Goal: Register for event/course

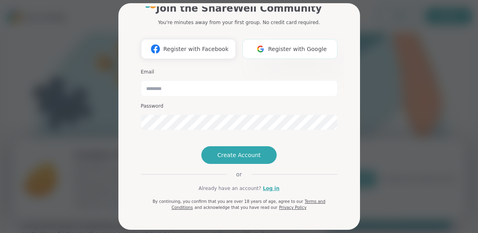
click at [286, 39] on button "Register with Google" at bounding box center [289, 49] width 95 height 20
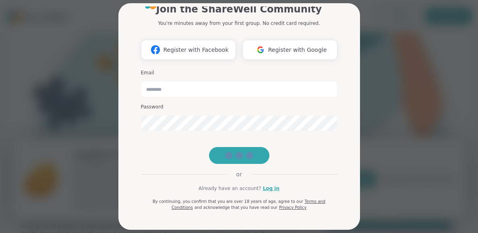
scroll to position [50, 0]
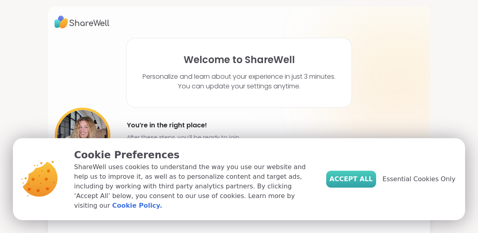
click at [361, 184] on span "Accept All" at bounding box center [350, 180] width 43 height 10
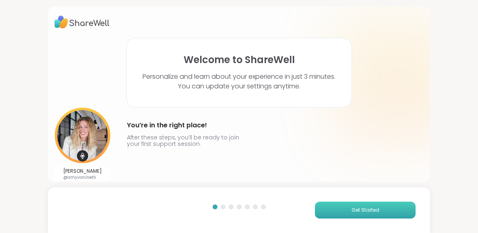
click at [345, 204] on button "Get Started" at bounding box center [365, 210] width 101 height 17
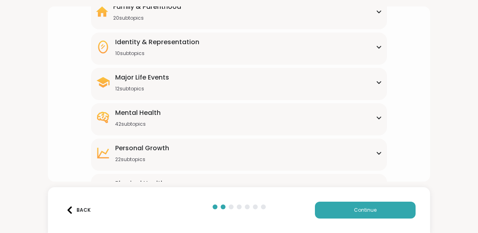
scroll to position [88, 0]
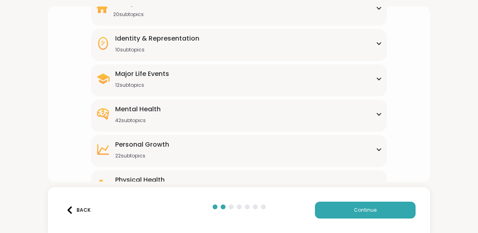
click at [299, 108] on div "Mental Health 42 subtopics" at bounding box center [239, 114] width 286 height 19
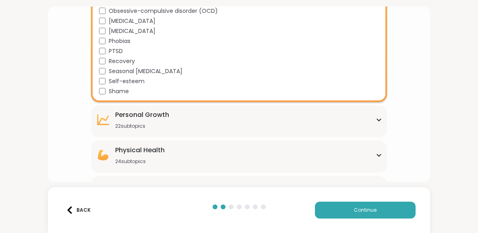
scroll to position [522, 0]
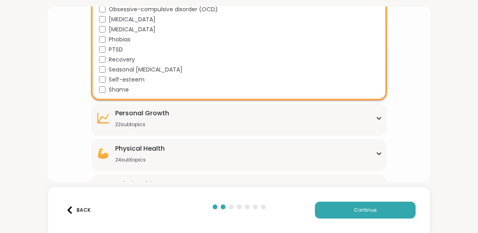
click at [270, 124] on div "Personal Growth 22 subtopics" at bounding box center [239, 118] width 286 height 19
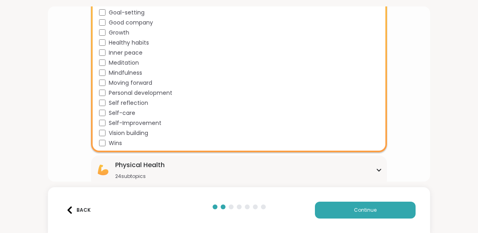
scroll to position [763, 0]
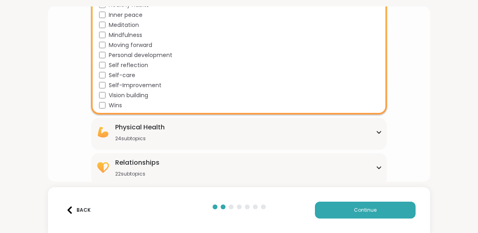
click at [149, 132] on div "Physical Health 24 subtopics" at bounding box center [140, 132] width 50 height 19
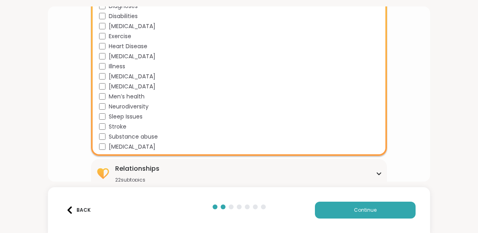
scroll to position [1003, 0]
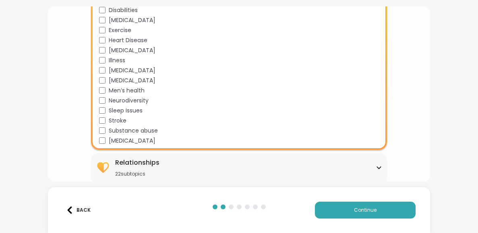
click at [141, 165] on div "Relationships 22 subtopics" at bounding box center [137, 167] width 44 height 19
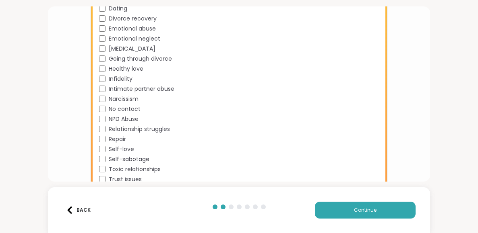
scroll to position [1222, 0]
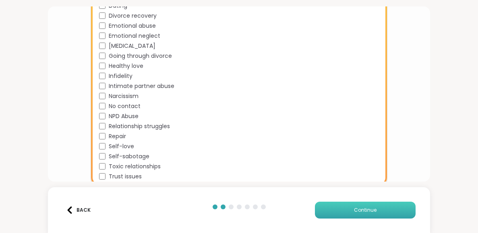
click at [333, 211] on button "Continue" at bounding box center [365, 210] width 101 height 17
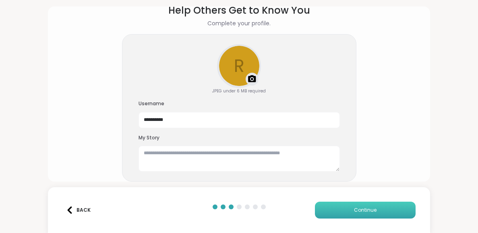
scroll to position [41, 0]
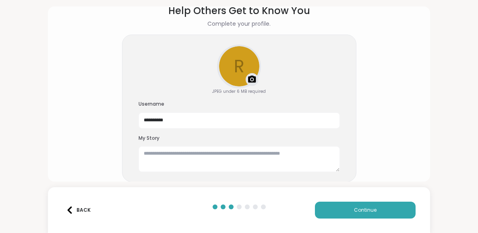
click at [249, 77] on img at bounding box center [252, 80] width 10 height 10
click at [238, 70] on div "Upload a profile photo" at bounding box center [239, 66] width 42 height 42
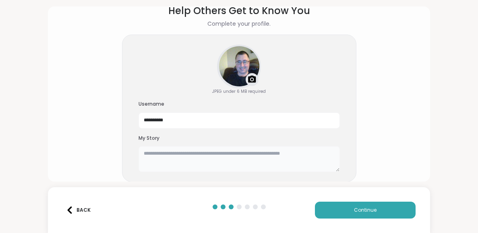
click at [254, 154] on textarea at bounding box center [238, 160] width 201 height 26
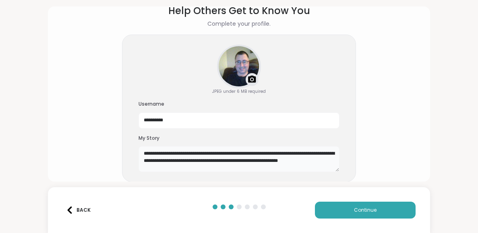
click at [311, 161] on textarea "**********" at bounding box center [238, 160] width 201 height 26
type textarea "**********"
click at [353, 214] on button "Continue" at bounding box center [365, 210] width 101 height 17
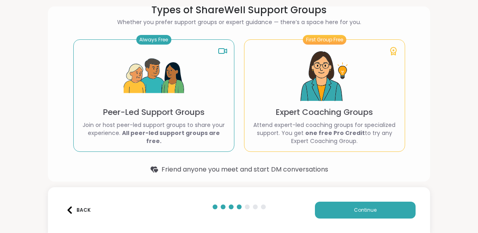
click at [150, 80] on img at bounding box center [154, 76] width 60 height 60
click at [341, 213] on button "Continue" at bounding box center [365, 210] width 101 height 17
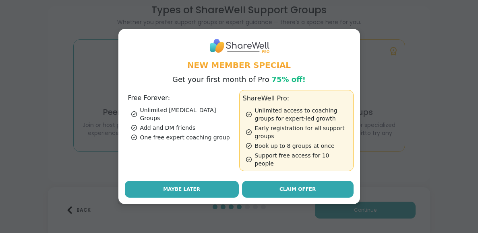
click at [223, 182] on button "Maybe Later" at bounding box center [182, 189] width 114 height 17
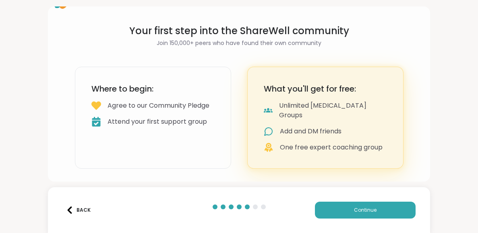
scroll to position [10, 0]
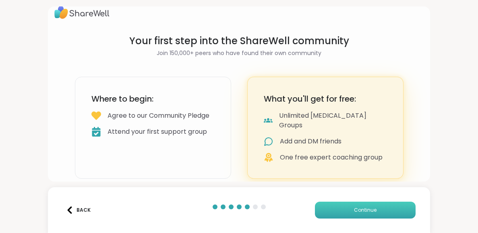
click at [346, 211] on button "Continue" at bounding box center [365, 210] width 101 height 17
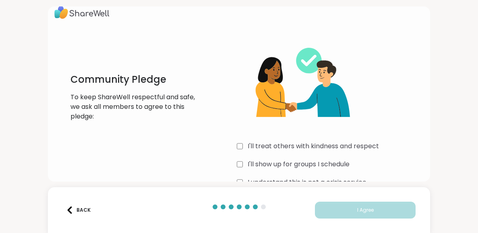
scroll to position [29, 0]
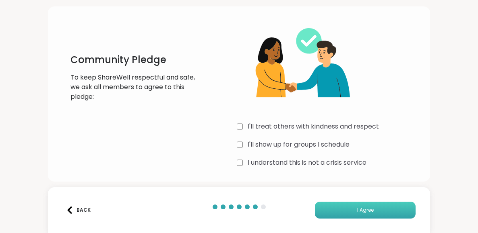
click at [326, 208] on button "I Agree" at bounding box center [365, 210] width 101 height 17
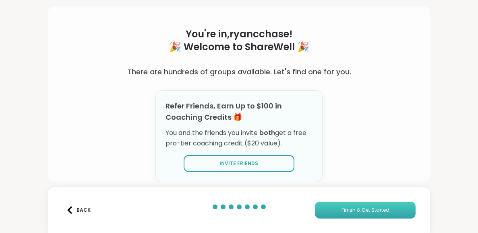
click at [326, 208] on button "Finish & Get Started" at bounding box center [365, 210] width 101 height 17
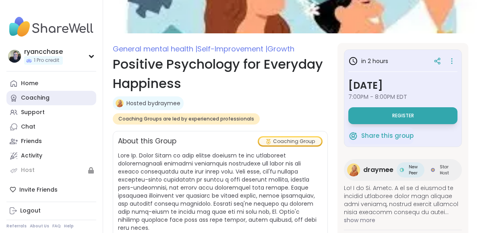
click at [51, 98] on link "Coaching" at bounding box center [51, 98] width 90 height 14
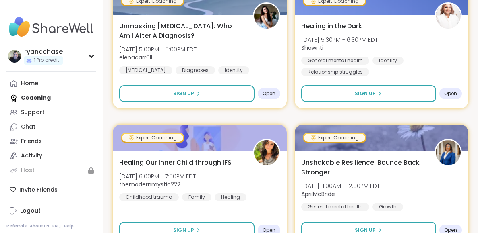
scroll to position [1818, 0]
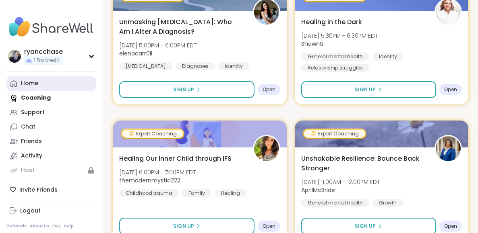
click at [53, 83] on link "Home" at bounding box center [51, 83] width 90 height 14
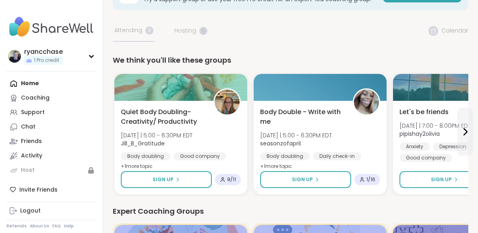
scroll to position [31, 0]
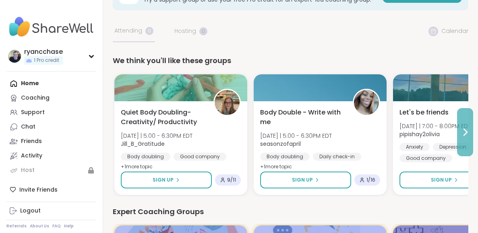
click at [465, 131] on icon at bounding box center [465, 133] width 10 height 10
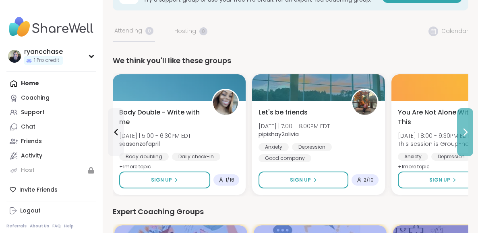
click at [465, 131] on icon at bounding box center [465, 133] width 10 height 10
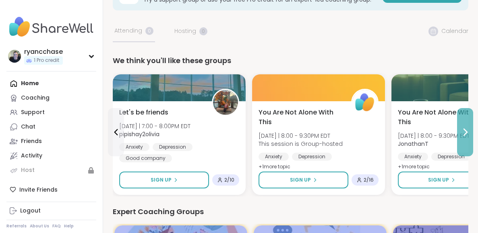
click at [465, 131] on icon at bounding box center [465, 133] width 10 height 10
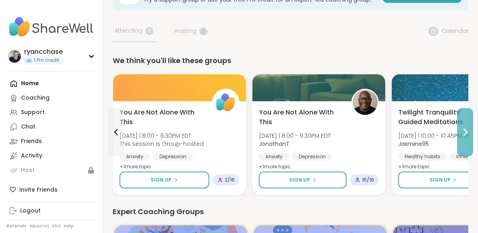
click at [465, 131] on icon at bounding box center [465, 133] width 10 height 10
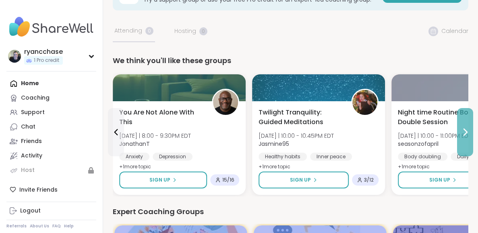
click at [465, 131] on icon at bounding box center [465, 133] width 10 height 10
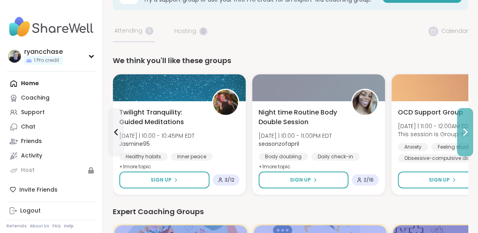
click at [465, 131] on icon at bounding box center [465, 133] width 10 height 10
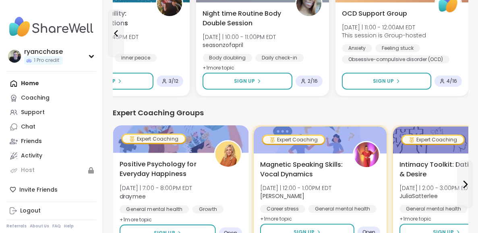
scroll to position [132, 0]
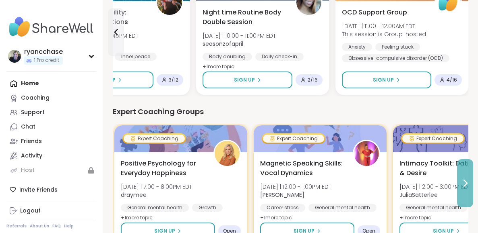
click at [466, 191] on button at bounding box center [465, 183] width 16 height 48
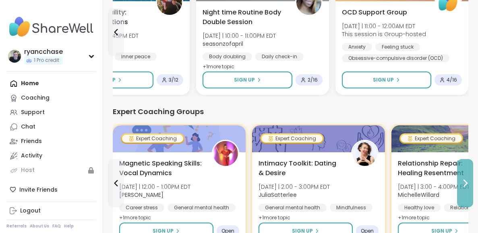
click at [466, 191] on button at bounding box center [465, 183] width 16 height 48
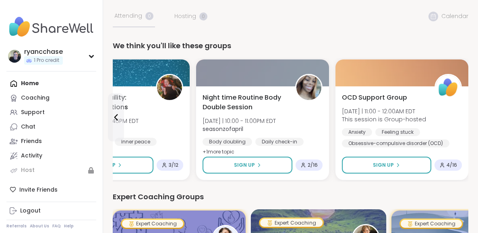
scroll to position [0, 0]
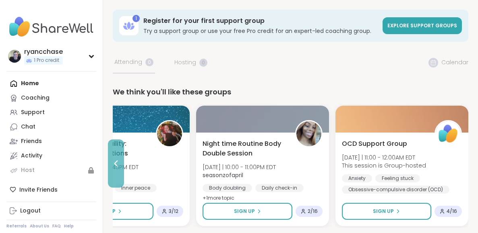
click at [118, 163] on icon at bounding box center [116, 164] width 10 height 10
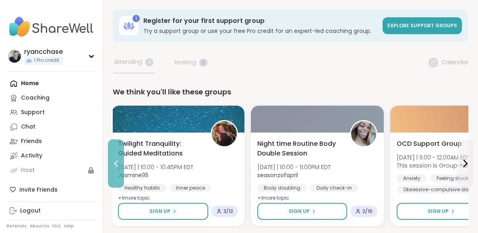
click at [117, 163] on icon at bounding box center [116, 164] width 10 height 10
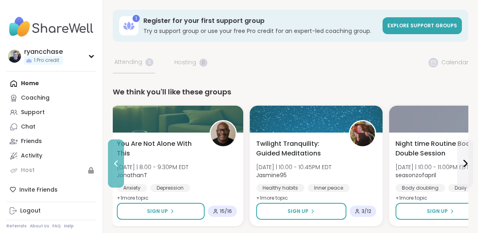
click at [117, 163] on icon at bounding box center [116, 164] width 10 height 10
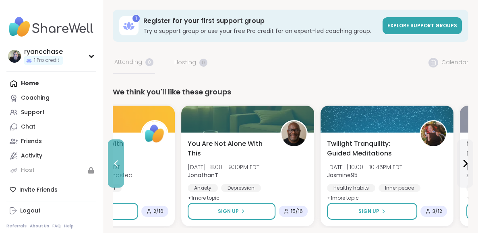
click at [117, 163] on icon at bounding box center [116, 164] width 10 height 10
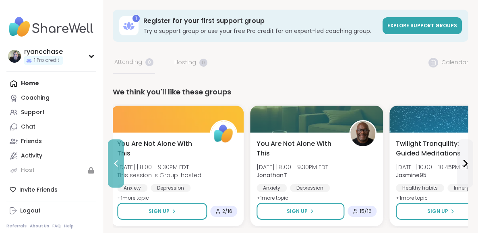
click at [117, 163] on icon at bounding box center [116, 164] width 10 height 10
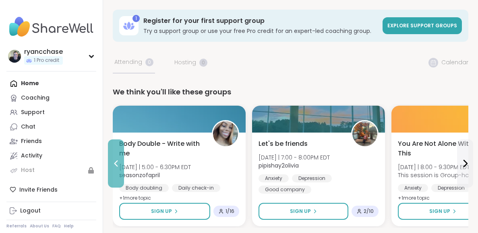
click at [117, 166] on icon at bounding box center [116, 164] width 4 height 6
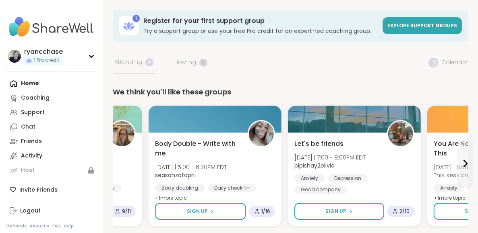
click at [117, 166] on div "Quiet Body Doubling- Creativity/ Productivity Wed 10/8 | 5:00 - 6:30PM EDT Jill…" at bounding box center [76, 171] width 120 height 64
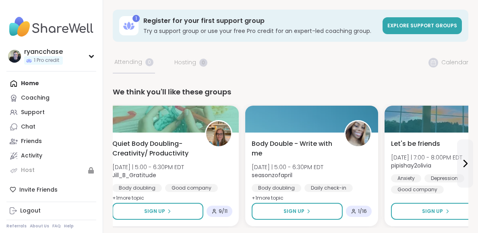
click at [117, 166] on span "[DATE] | 5:00 - 6:30PM EDT" at bounding box center [148, 167] width 72 height 8
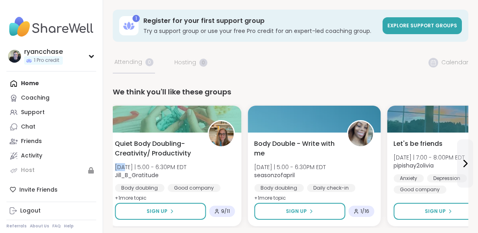
click at [117, 166] on span "[DATE] | 5:00 - 6:30PM EDT" at bounding box center [151, 167] width 72 height 8
click at [31, 83] on div "Home Coaching Support Chat Friends Activity Host" at bounding box center [51, 126] width 90 height 101
click at [29, 83] on div "Home Coaching Support Chat Friends Activity Host" at bounding box center [51, 126] width 90 height 101
click at [463, 167] on icon at bounding box center [465, 164] width 10 height 10
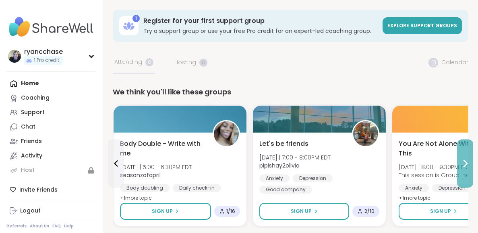
click at [463, 167] on icon at bounding box center [465, 164] width 10 height 10
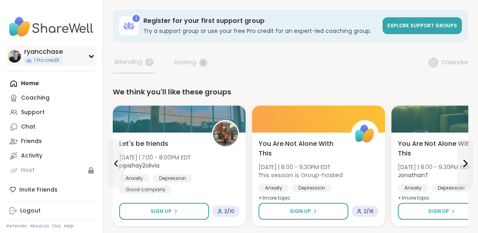
click at [41, 51] on div "ryancchase" at bounding box center [43, 51] width 39 height 9
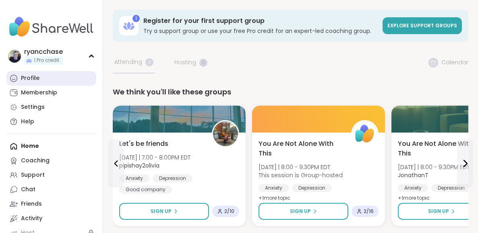
click at [34, 76] on div "Profile" at bounding box center [30, 78] width 19 height 8
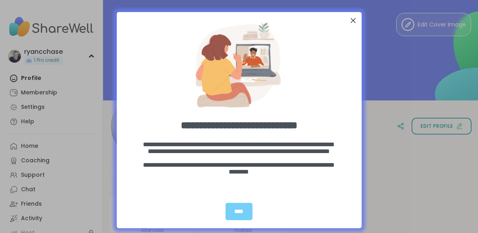
scroll to position [4, 0]
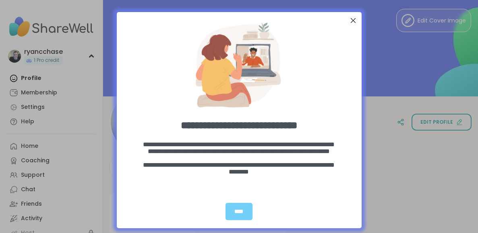
click at [353, 24] on div "Close Step" at bounding box center [352, 20] width 10 height 10
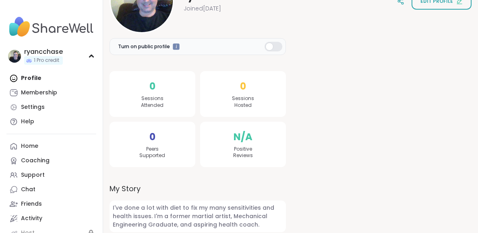
scroll to position [132, 0]
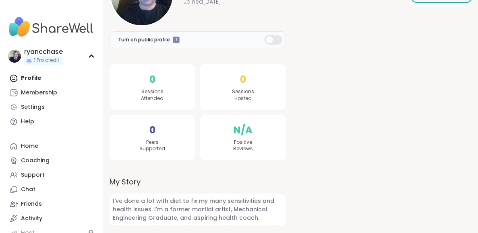
click at [42, 79] on div "Profile Membership Settings Help" at bounding box center [51, 100] width 90 height 58
click at [32, 78] on div "Profile Membership Settings Help" at bounding box center [51, 100] width 90 height 58
click at [39, 148] on link "Home" at bounding box center [51, 146] width 90 height 14
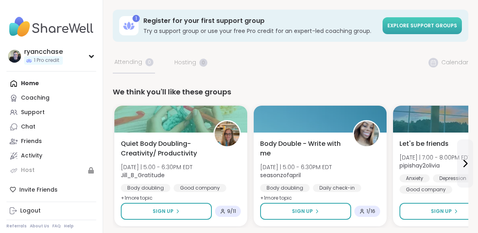
click at [407, 27] on span "Explore support groups" at bounding box center [422, 25] width 70 height 7
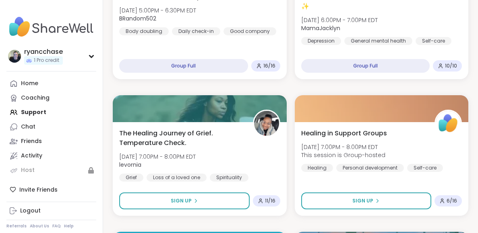
scroll to position [643, 0]
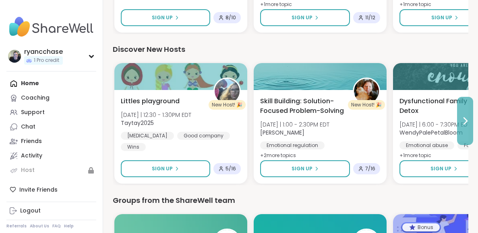
click at [463, 120] on icon at bounding box center [465, 121] width 10 height 10
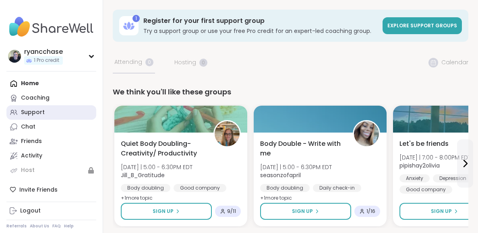
click at [37, 117] on link "Support" at bounding box center [51, 112] width 90 height 14
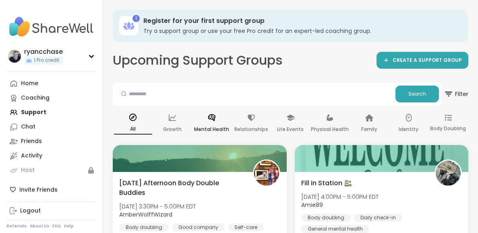
click at [215, 122] on icon at bounding box center [211, 118] width 9 height 9
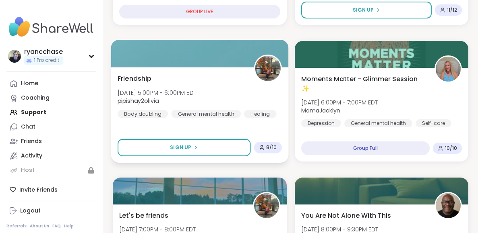
scroll to position [125, 0]
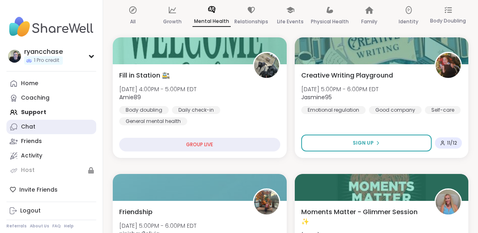
click at [37, 127] on link "Chat" at bounding box center [51, 127] width 90 height 14
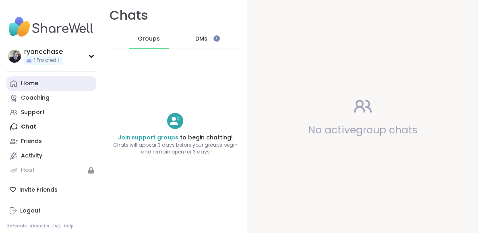
click at [46, 84] on link "Home" at bounding box center [51, 83] width 90 height 14
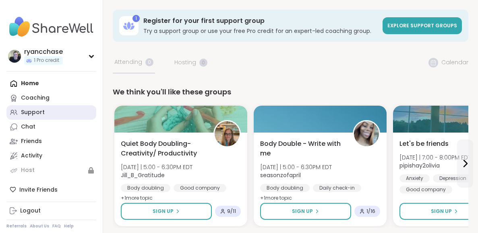
click at [43, 116] on div "Support" at bounding box center [33, 113] width 24 height 8
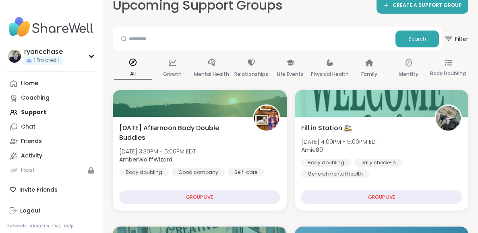
scroll to position [51, 0]
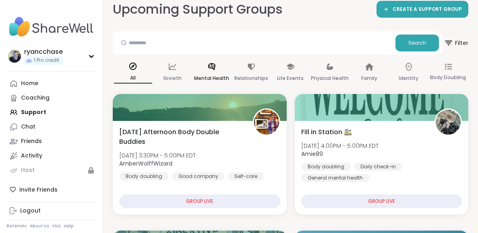
click at [213, 70] on icon at bounding box center [211, 66] width 9 height 9
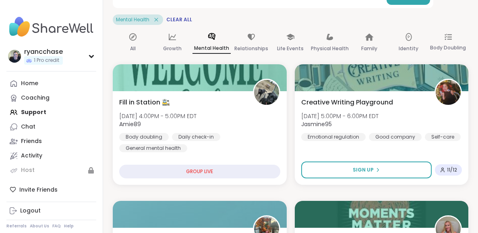
scroll to position [97, 0]
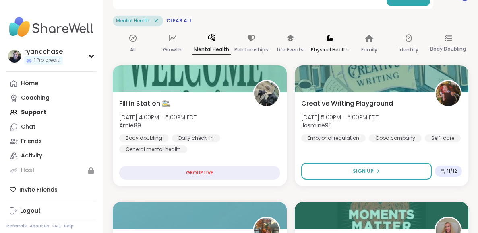
click at [328, 50] on p "Physical Health" at bounding box center [330, 50] width 38 height 10
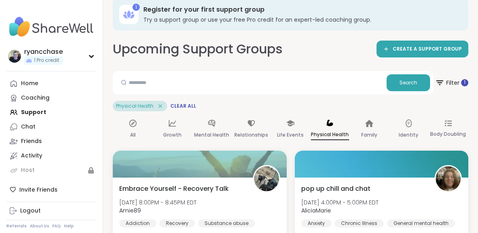
scroll to position [0, 0]
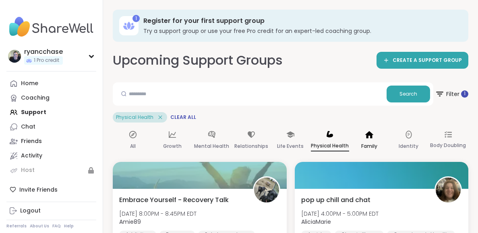
click at [368, 138] on icon at bounding box center [369, 134] width 9 height 9
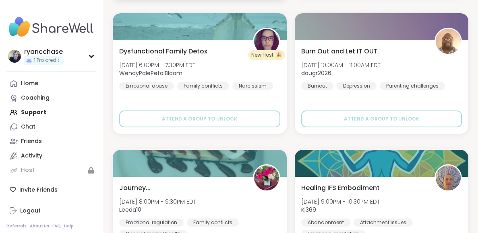
scroll to position [1189, 0]
